Goal: Task Accomplishment & Management: Use online tool/utility

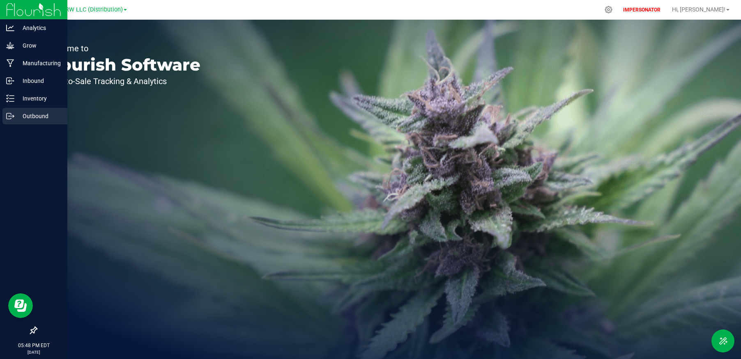
click at [11, 116] on line at bounding box center [11, 116] width 5 height 0
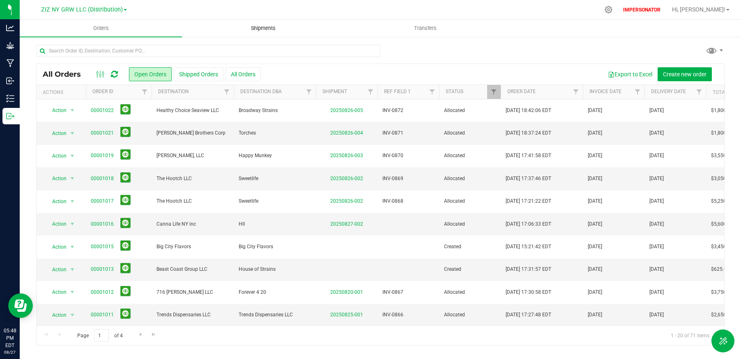
click at [255, 29] on span "Shipments" at bounding box center [263, 28] width 47 height 7
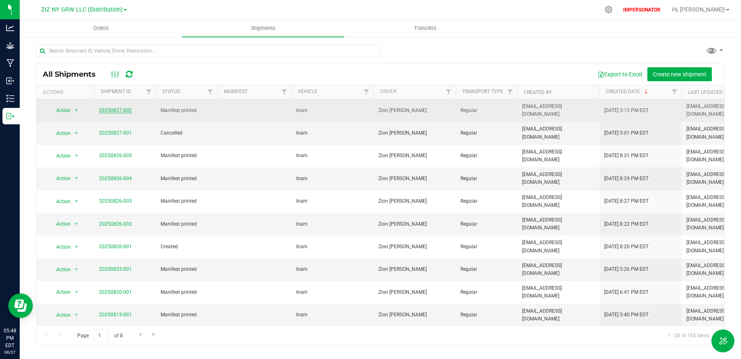
click at [112, 111] on link "20250827-002" at bounding box center [115, 111] width 33 height 6
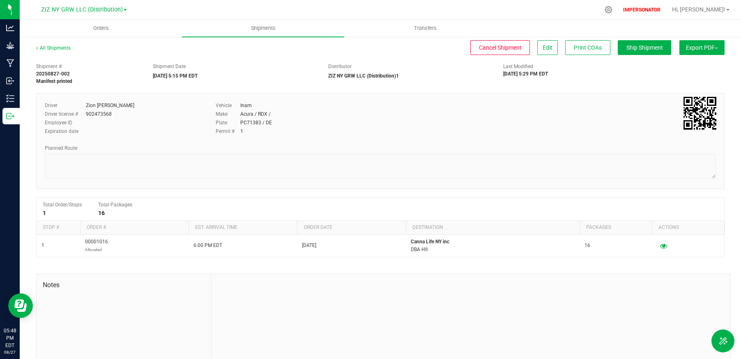
click at [711, 41] on button "Export PDF" at bounding box center [701, 47] width 45 height 15
click at [492, 152] on div "Planned Route" at bounding box center [380, 148] width 671 height 7
drag, startPoint x: 38, startPoint y: 9, endPoint x: 164, endPoint y: 4, distance: 126.2
click at [164, 4] on nav "ZIZ NY GRW LLC (Distribution) IMPERSONATOR Hi, [PERSON_NAME]!" at bounding box center [380, 10] width 721 height 20
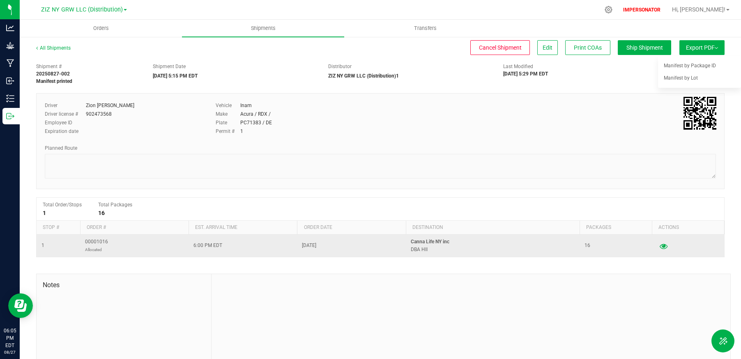
click at [665, 246] on icon "button" at bounding box center [664, 246] width 8 height 6
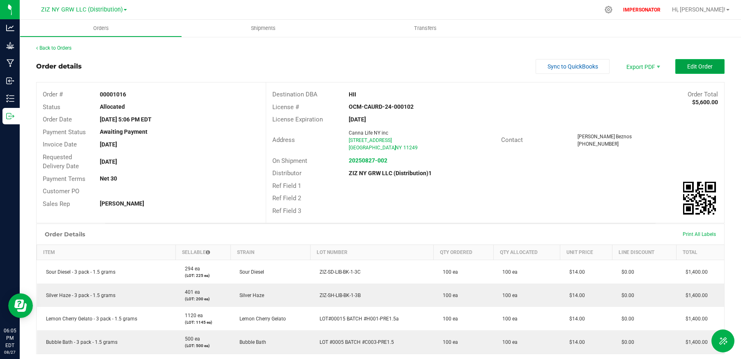
click at [708, 62] on button "Edit Order" at bounding box center [699, 66] width 49 height 15
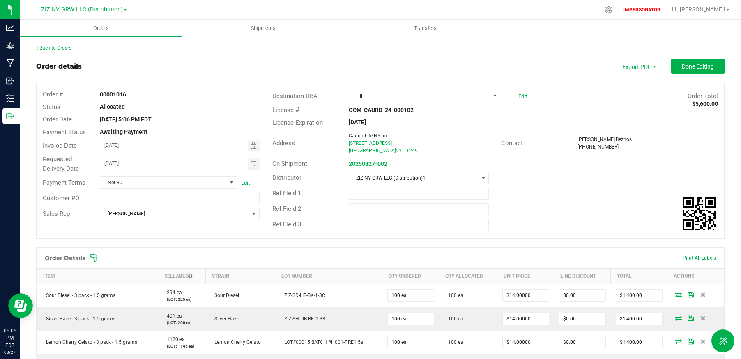
scroll to position [114, 0]
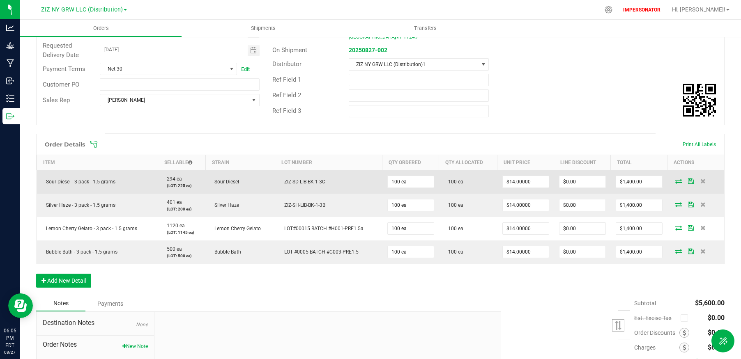
click at [675, 183] on icon at bounding box center [678, 181] width 7 height 5
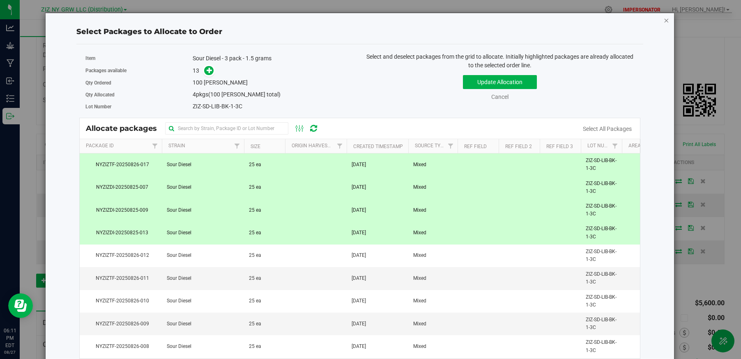
click at [666, 18] on icon "button" at bounding box center [666, 20] width 6 height 10
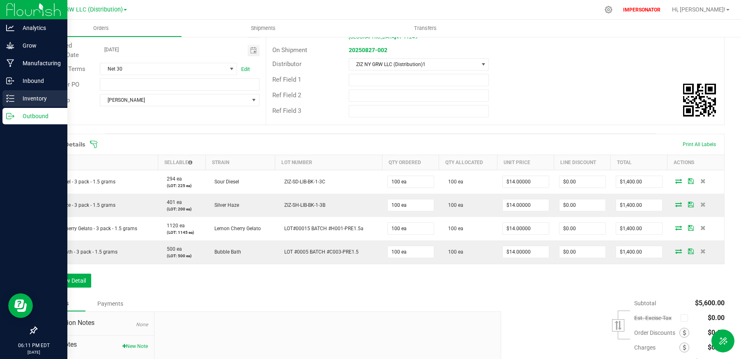
click at [9, 99] on icon at bounding box center [10, 98] width 8 height 8
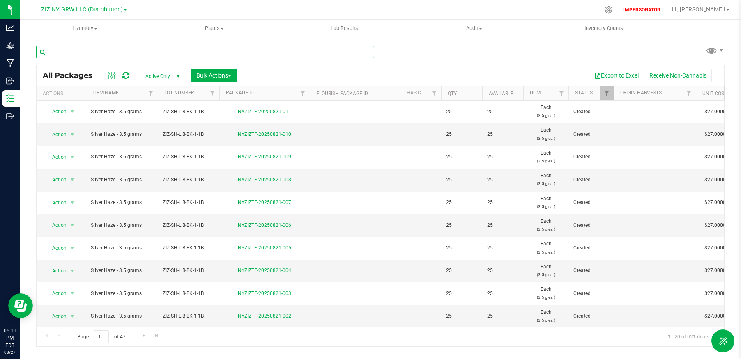
click at [205, 52] on input "text" at bounding box center [205, 52] width 338 height 12
paste input "NYZIZDI-20250825-007"
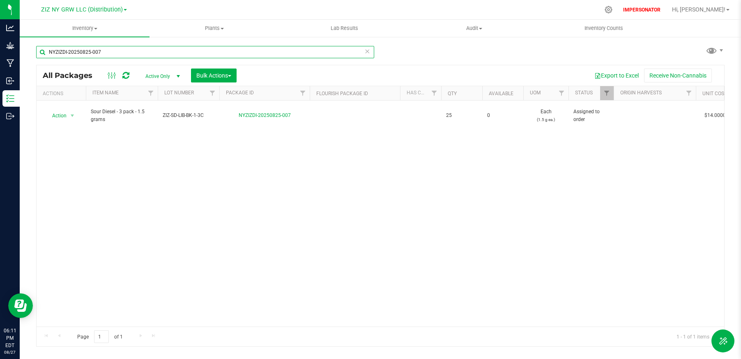
click at [221, 55] on input "NYZIZDI-20250825-007" at bounding box center [205, 52] width 338 height 12
click at [221, 54] on input "NYZIZDI-20250825-007" at bounding box center [205, 52] width 338 height 12
paste input "9"
click at [261, 53] on input "NYZIZDI-20250825-009" at bounding box center [205, 52] width 338 height 12
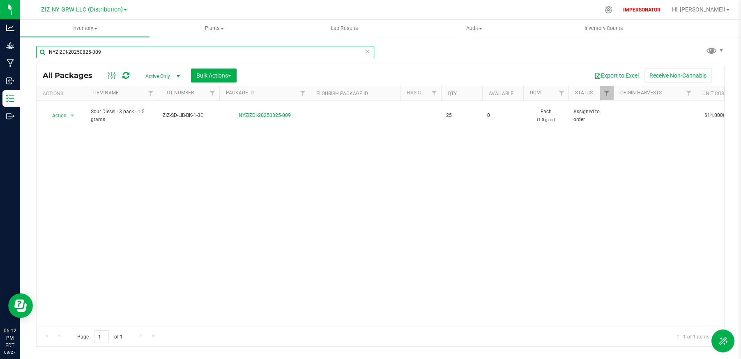
click at [261, 53] on input "NYZIZDI-20250825-009" at bounding box center [205, 52] width 338 height 12
paste input "13"
click at [268, 53] on input "NYZIZDI-20250825-013" at bounding box center [205, 52] width 338 height 12
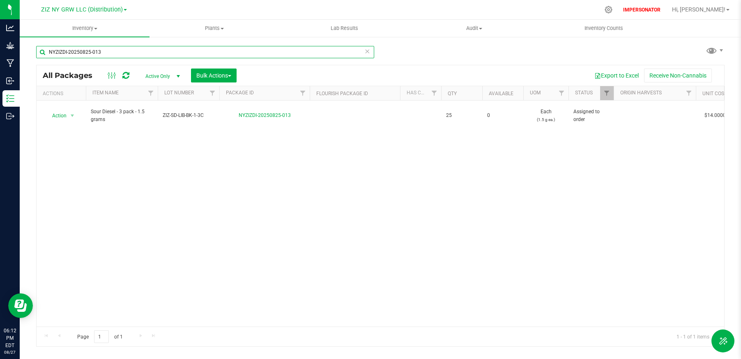
click at [268, 53] on input "NYZIZDI-20250825-013" at bounding box center [205, 52] width 338 height 12
paste input "TF-20250826-017"
type input "NYZIZTF-20250826-017"
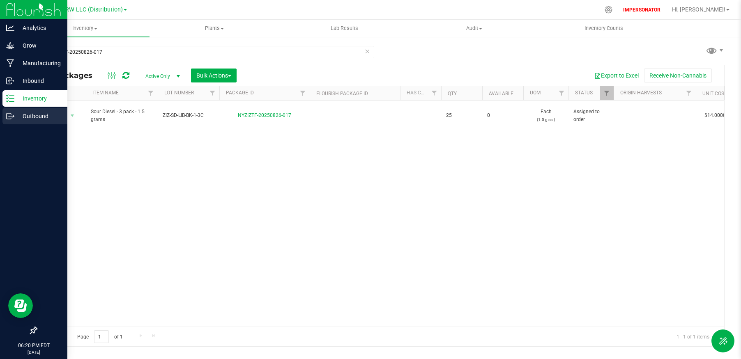
click at [27, 118] on p "Outbound" at bounding box center [38, 116] width 49 height 10
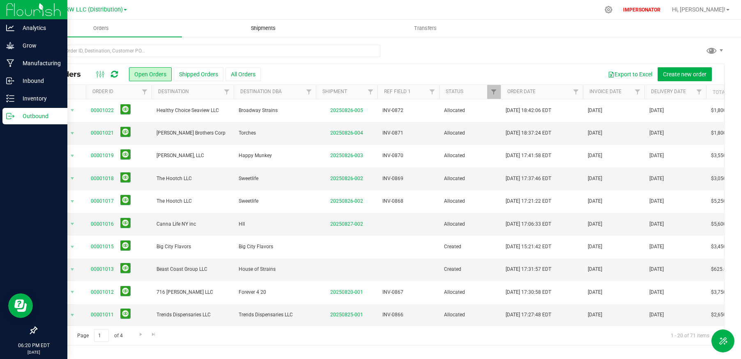
click at [276, 25] on span "Shipments" at bounding box center [263, 28] width 47 height 7
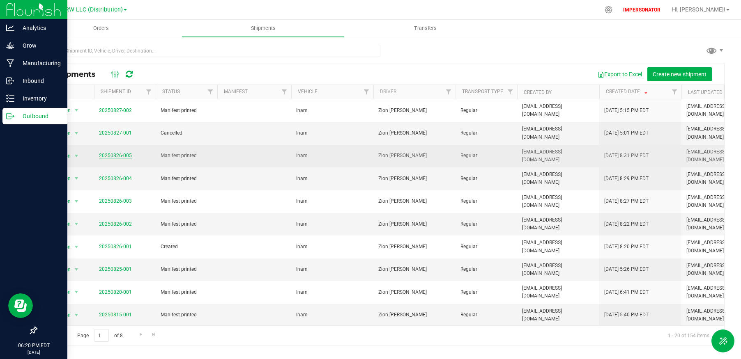
click at [126, 153] on link "20250826-005" at bounding box center [115, 156] width 33 height 6
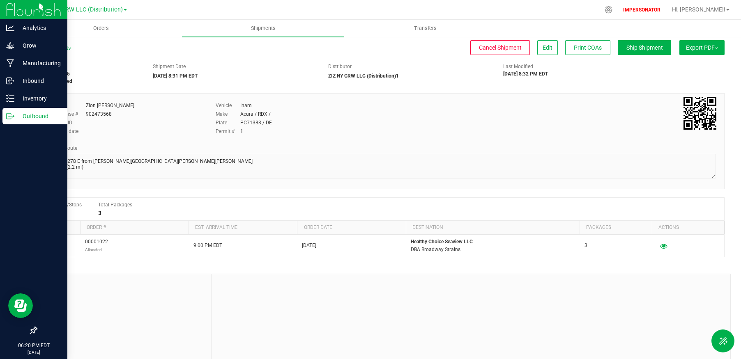
click at [694, 45] on span "Export PDF" at bounding box center [702, 47] width 32 height 7
click at [688, 63] on span "Manifest by Package ID" at bounding box center [690, 66] width 52 height 6
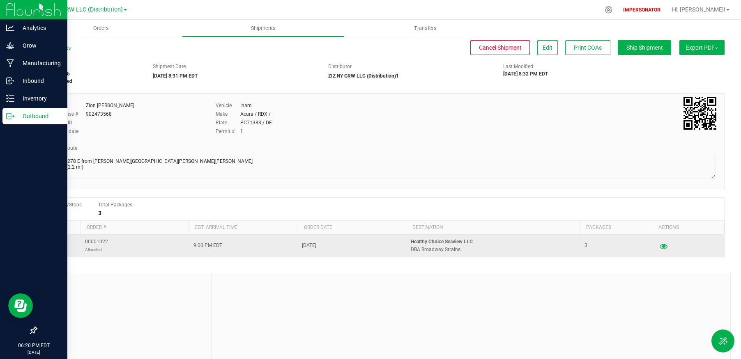
click at [662, 247] on icon "button" at bounding box center [664, 246] width 8 height 6
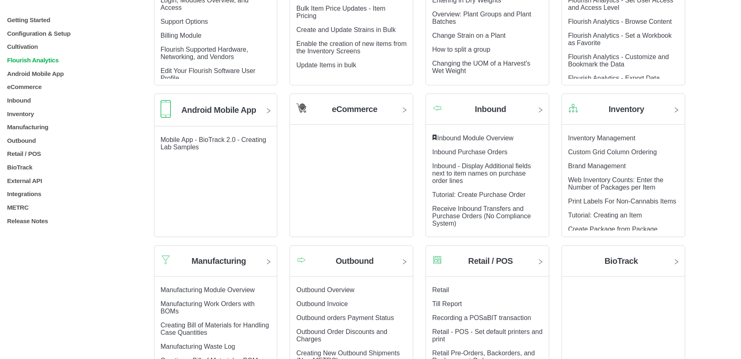
scroll to position [500, 0]
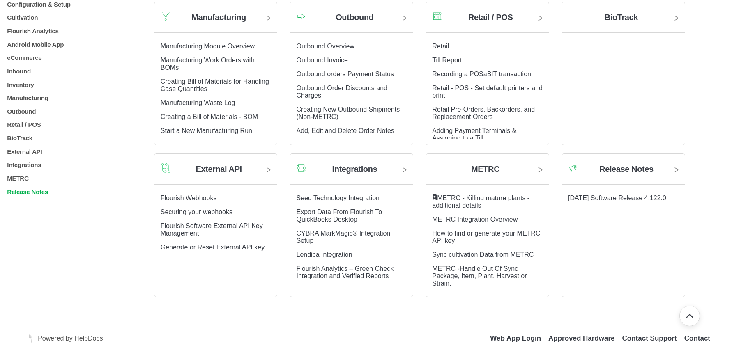
click at [25, 196] on p "Release Notes" at bounding box center [66, 192] width 121 height 7
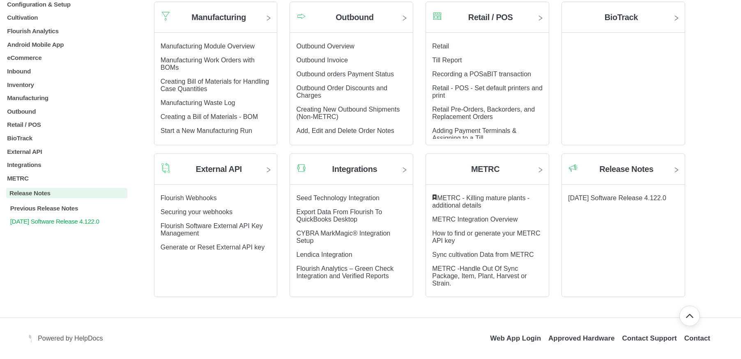
click at [39, 225] on p "2025.08.26 Software Release 4.122.0" at bounding box center [68, 221] width 118 height 7
